Goal: Information Seeking & Learning: Learn about a topic

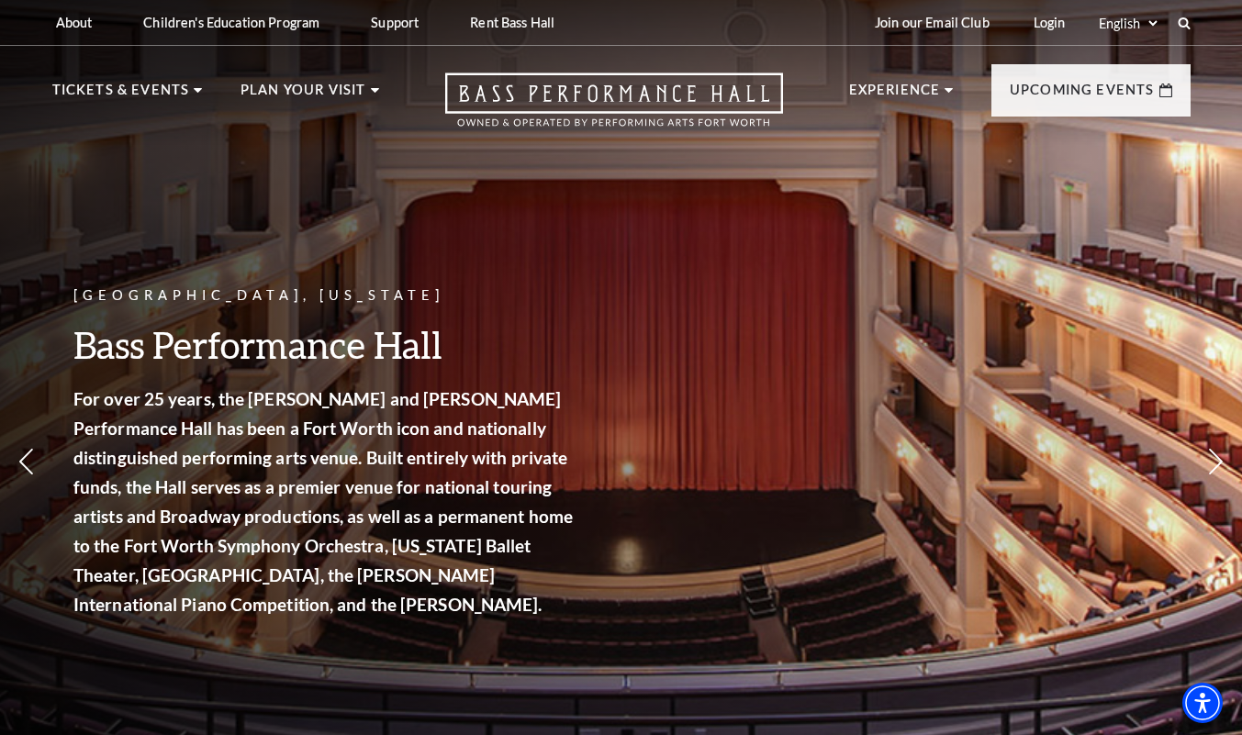
click at [89, 62] on nav "Tickets & Events Now On Sale Broadway At The Bass presented by PNC Bank Irwin S…" at bounding box center [621, 95] width 1175 height 99
click at [117, 105] on p "Tickets & Events" at bounding box center [121, 95] width 138 height 33
click at [686, 462] on span "Learn More" at bounding box center [685, 458] width 95 height 23
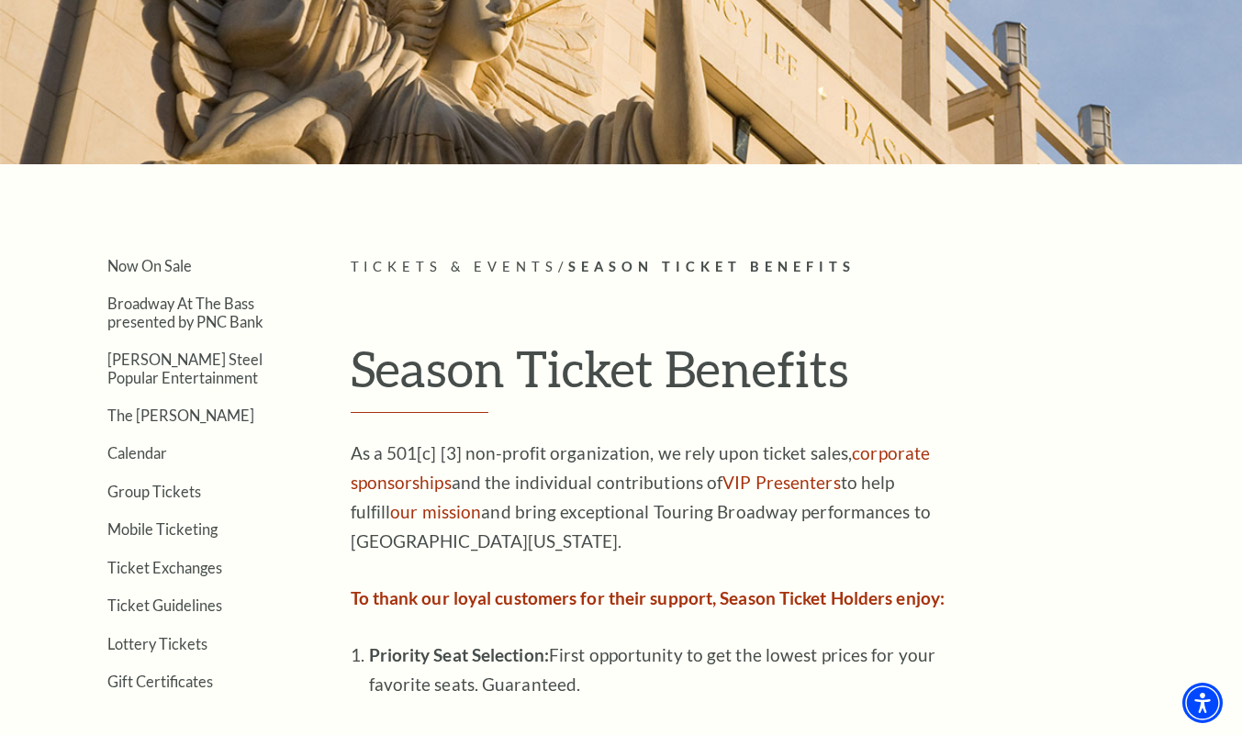
scroll to position [236, 0]
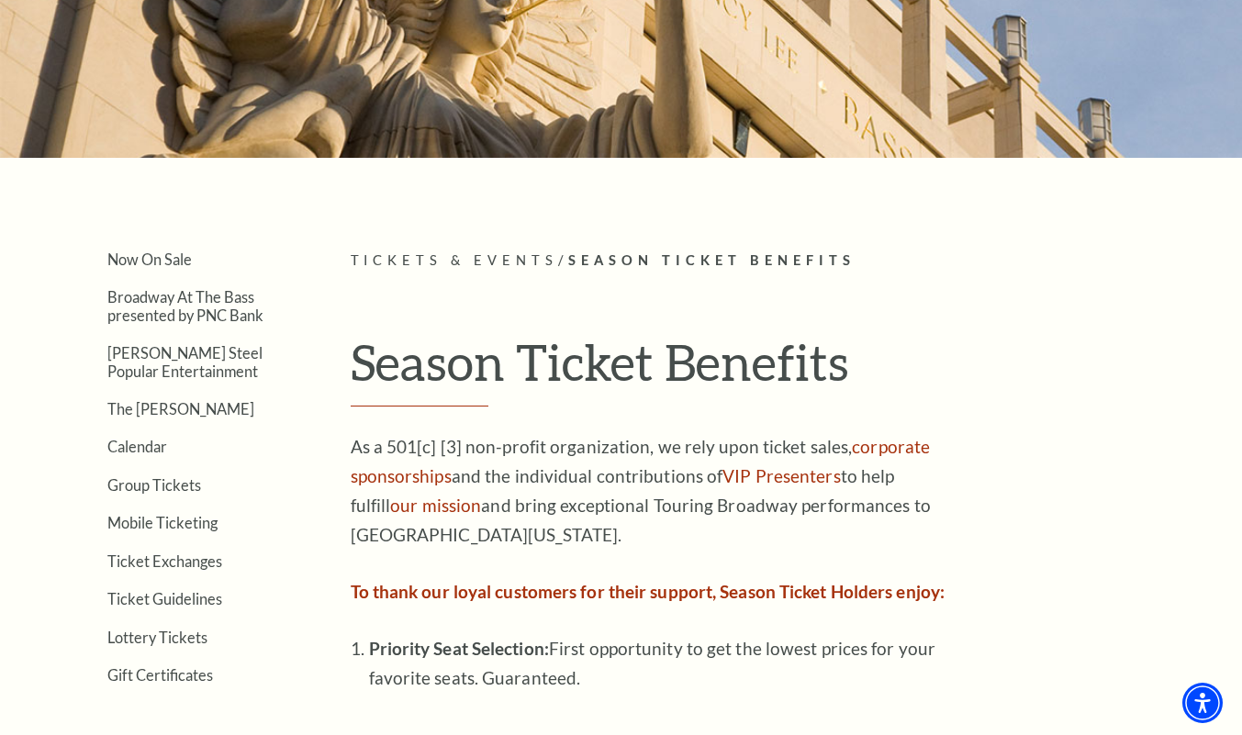
click at [132, 309] on link "Broadway At The Bass presented by PNC Bank" at bounding box center [185, 305] width 156 height 35
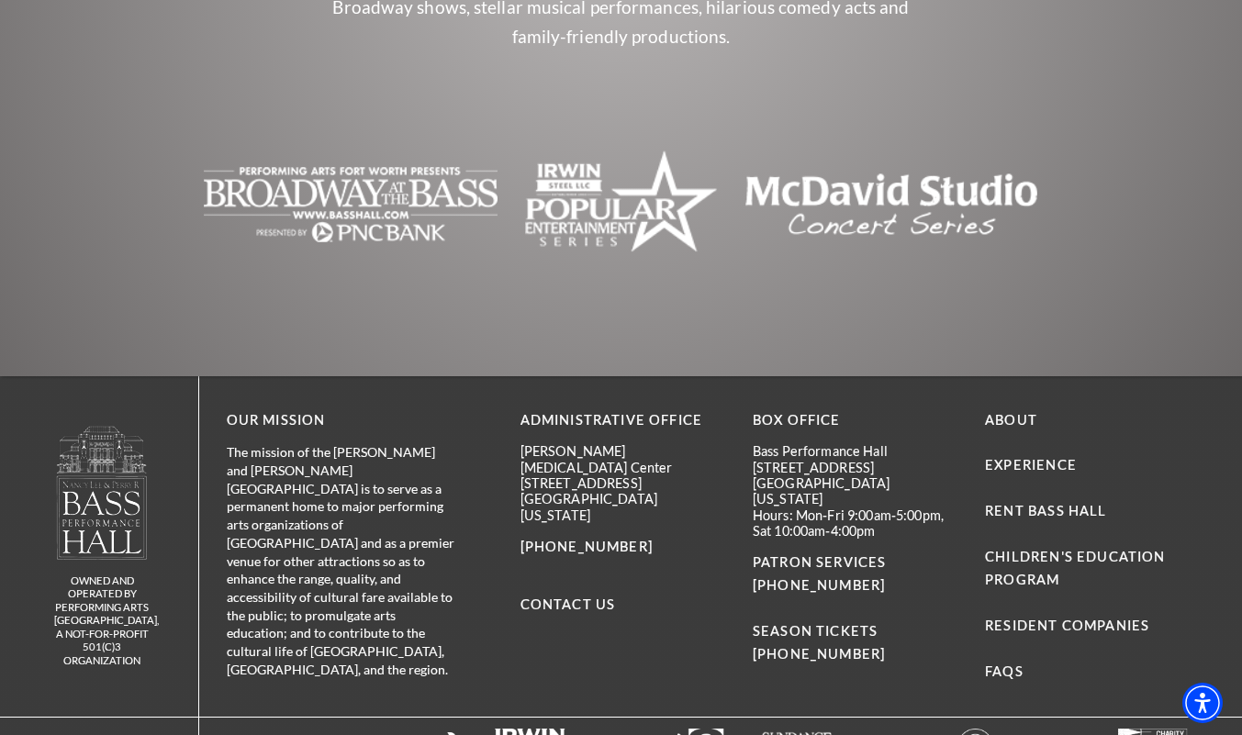
click at [191, 376] on div "owned and operated by Performing Arts [GEOGRAPHIC_DATA], A NOT-FOR-PROFIT 501(C…" at bounding box center [116, 546] width 165 height 340
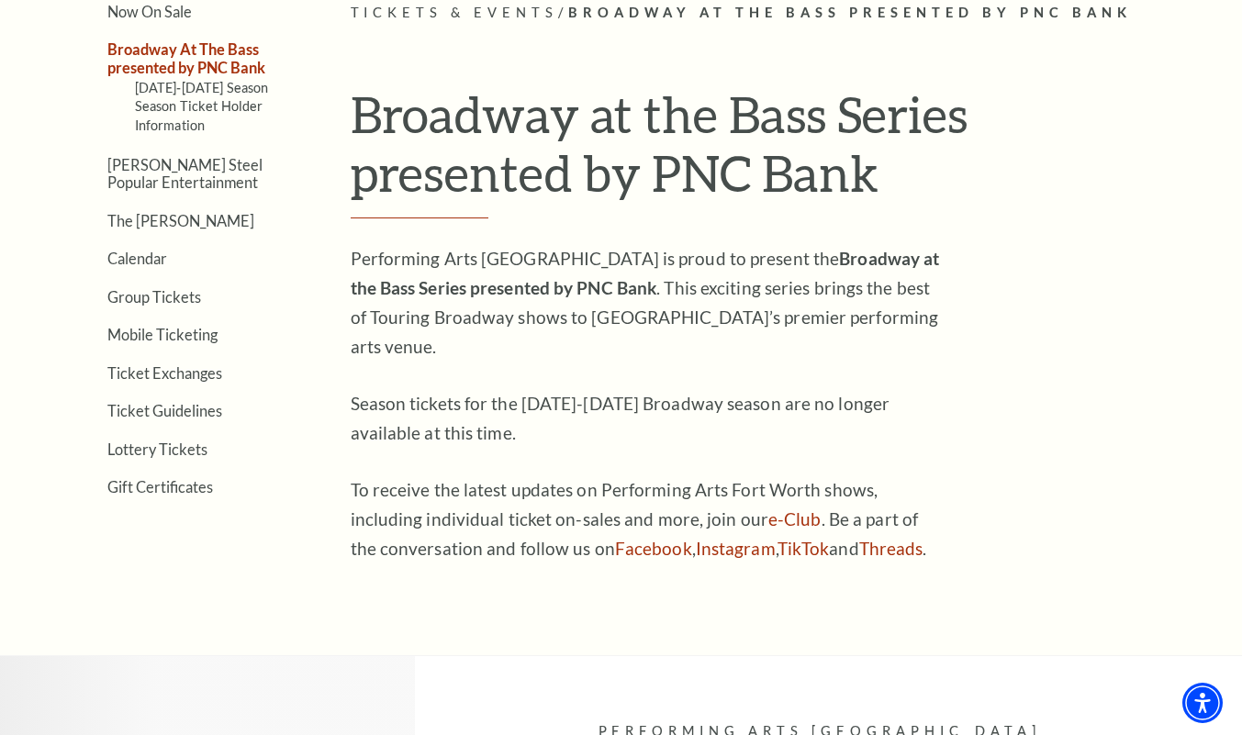
scroll to position [491, 0]
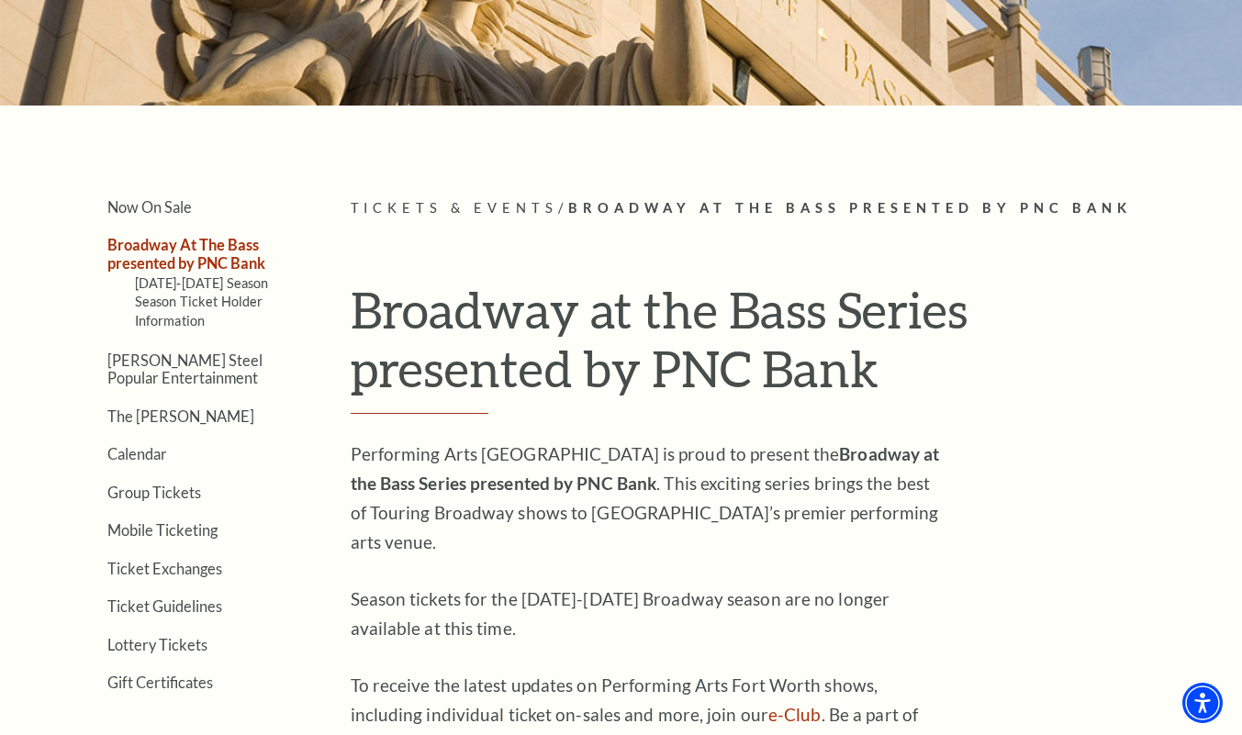
scroll to position [0, 0]
